Goal: Transaction & Acquisition: Purchase product/service

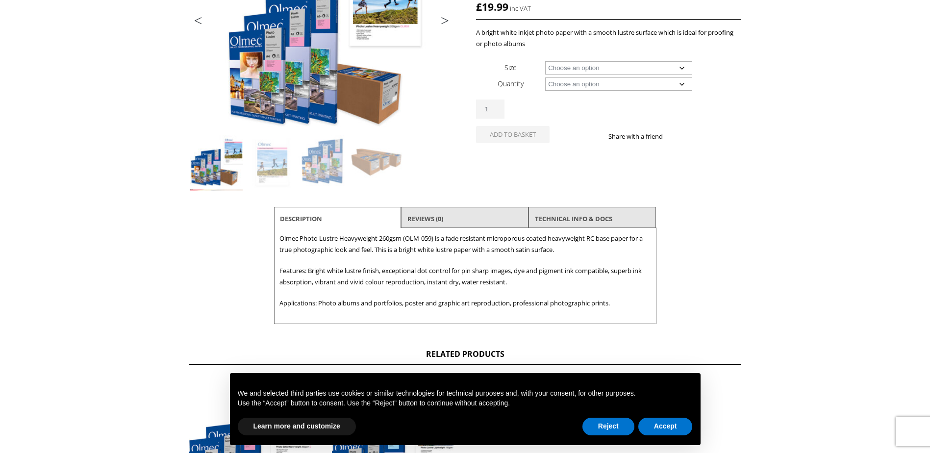
scroll to position [245, 0]
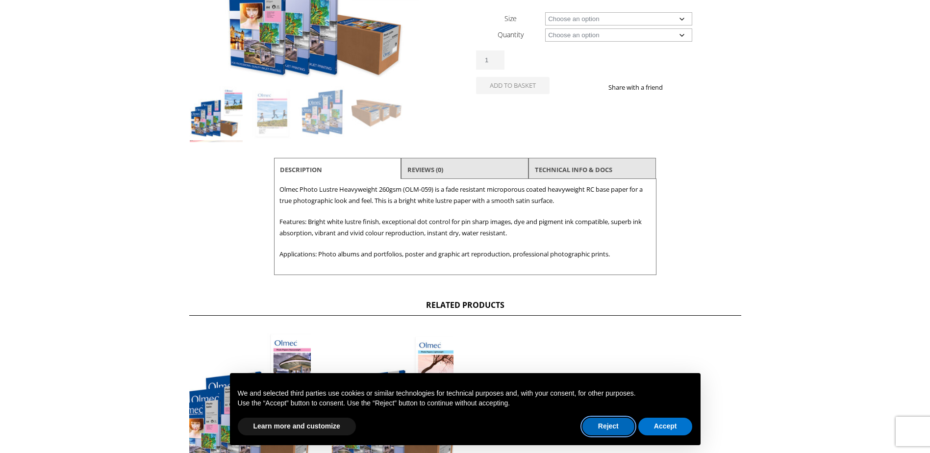
click at [609, 425] on button "Reject" at bounding box center [608, 427] width 52 height 18
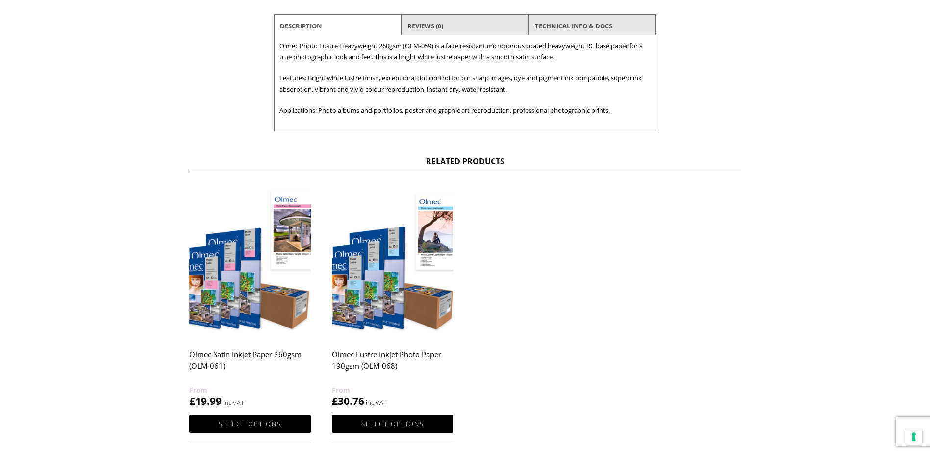
scroll to position [392, 0]
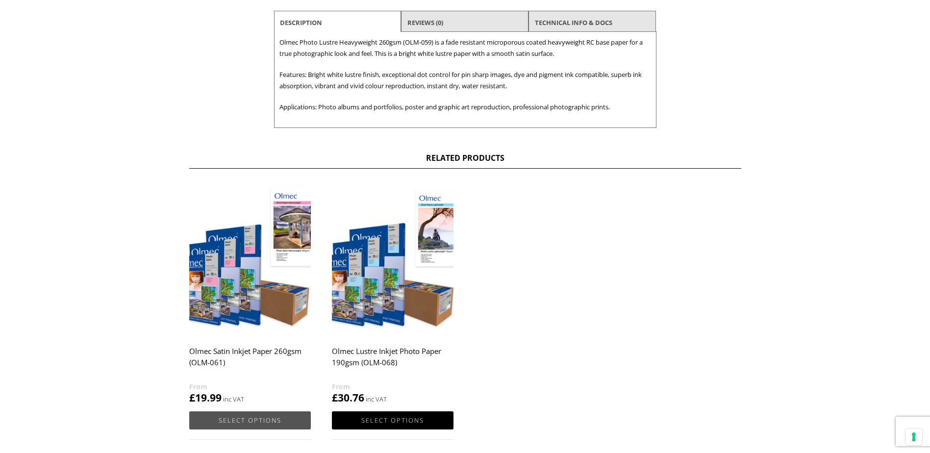
click at [248, 423] on link "Select options" at bounding box center [250, 420] width 122 height 18
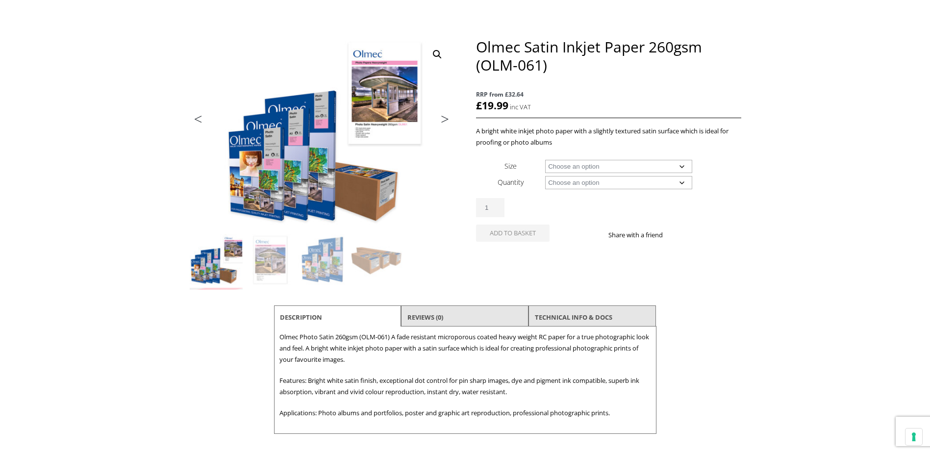
scroll to position [98, 0]
click at [600, 313] on link "TECHNICAL INFO & DOCS" at bounding box center [573, 317] width 77 height 18
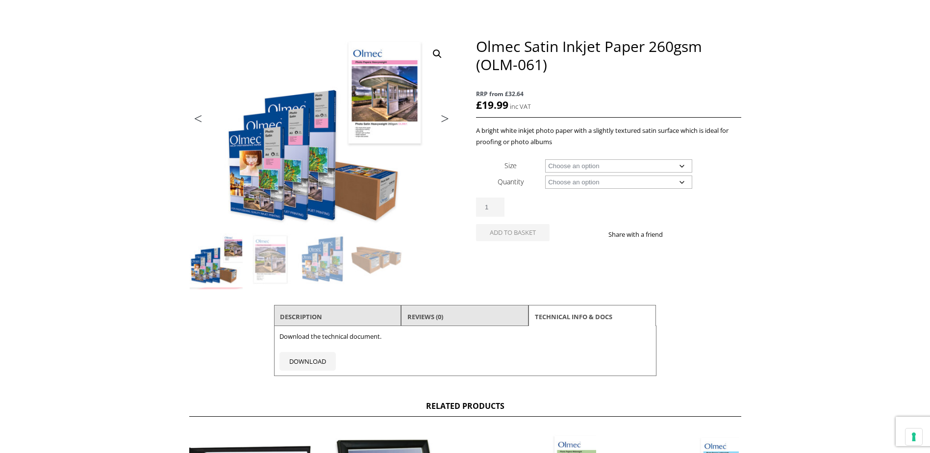
click at [679, 167] on select "Choose an option A4 Sheet A3 Sheet A3+ Sheet A2 Sheet 17" Wide Roll 24" Wide Ro…" at bounding box center [618, 165] width 147 height 13
click at [545, 159] on select "Choose an option A4 Sheet A3 Sheet A3+ Sheet A2 Sheet 17" Wide Roll 24" Wide Ro…" at bounding box center [618, 165] width 147 height 13
select select "a4-sheet"
click at [670, 181] on select "Choose an option 50 Sheets" at bounding box center [618, 181] width 147 height 13
select select "50-sheets"
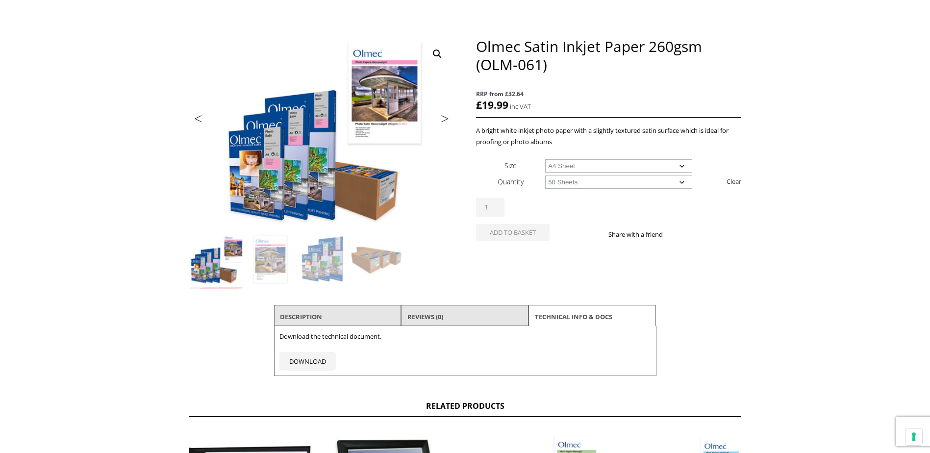
click at [545, 175] on select "Choose an option 50 Sheets" at bounding box center [618, 181] width 147 height 13
select select "a4-sheet"
